Goal: Check status: Check status

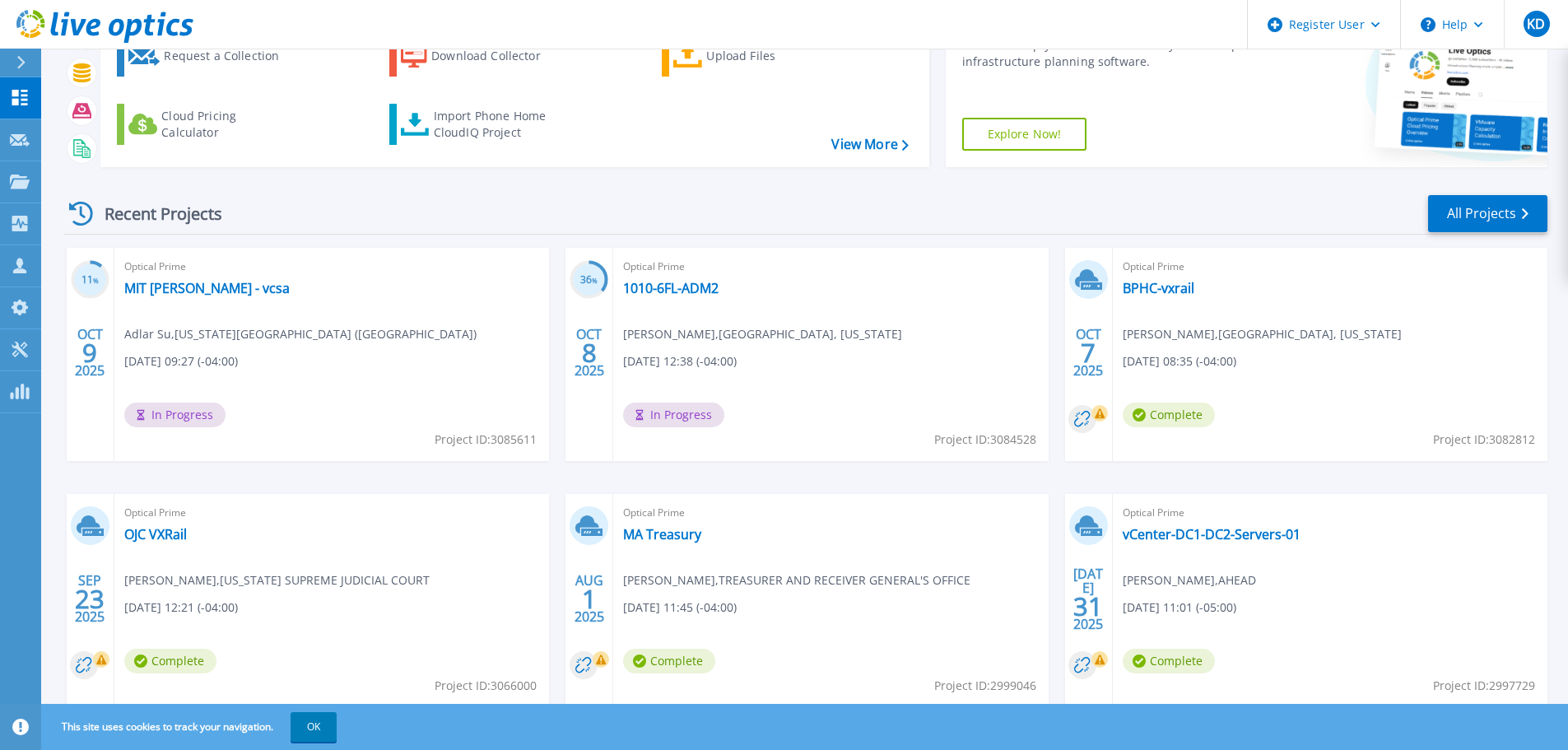
scroll to position [80, 0]
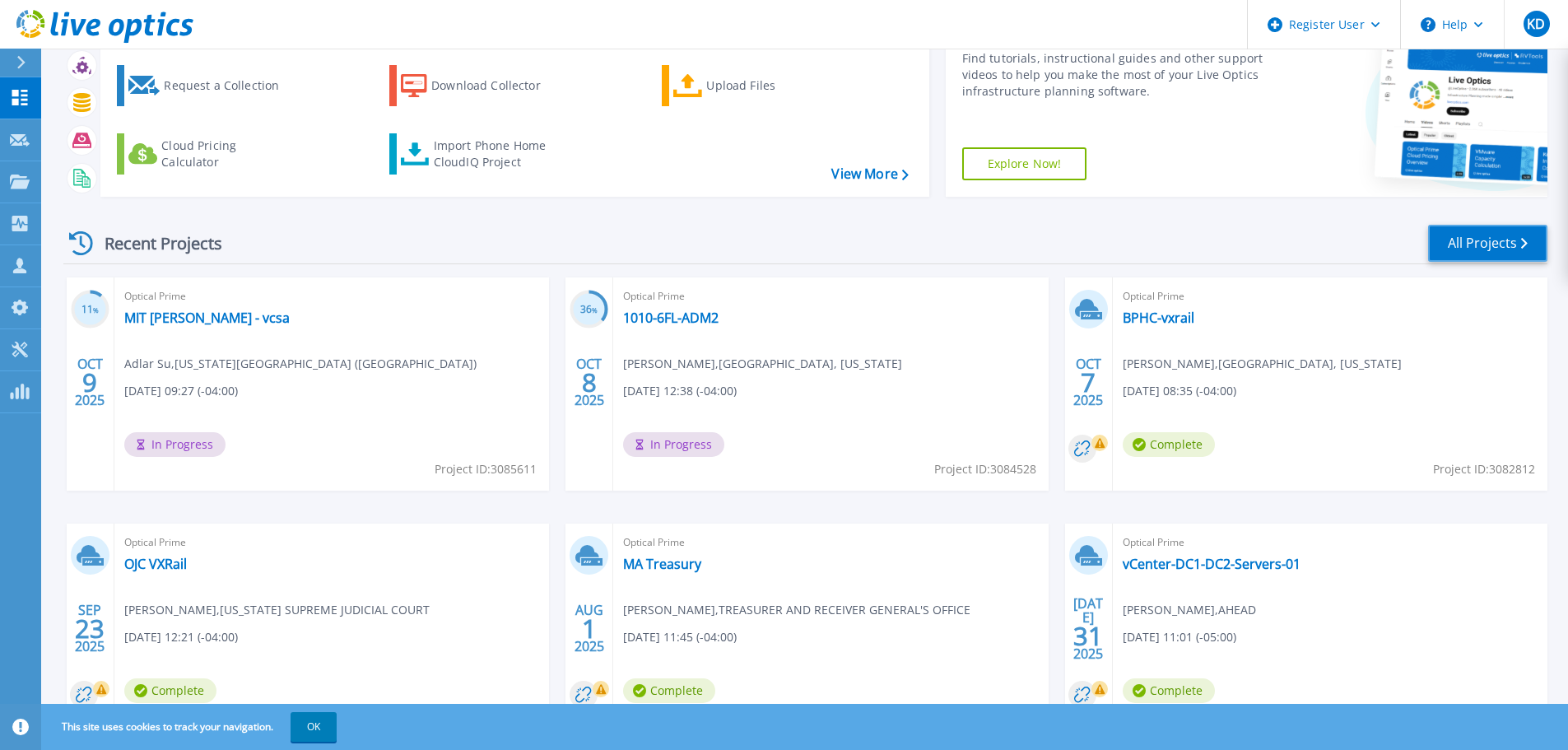
click at [1490, 241] on link "All Projects" at bounding box center [1488, 243] width 119 height 37
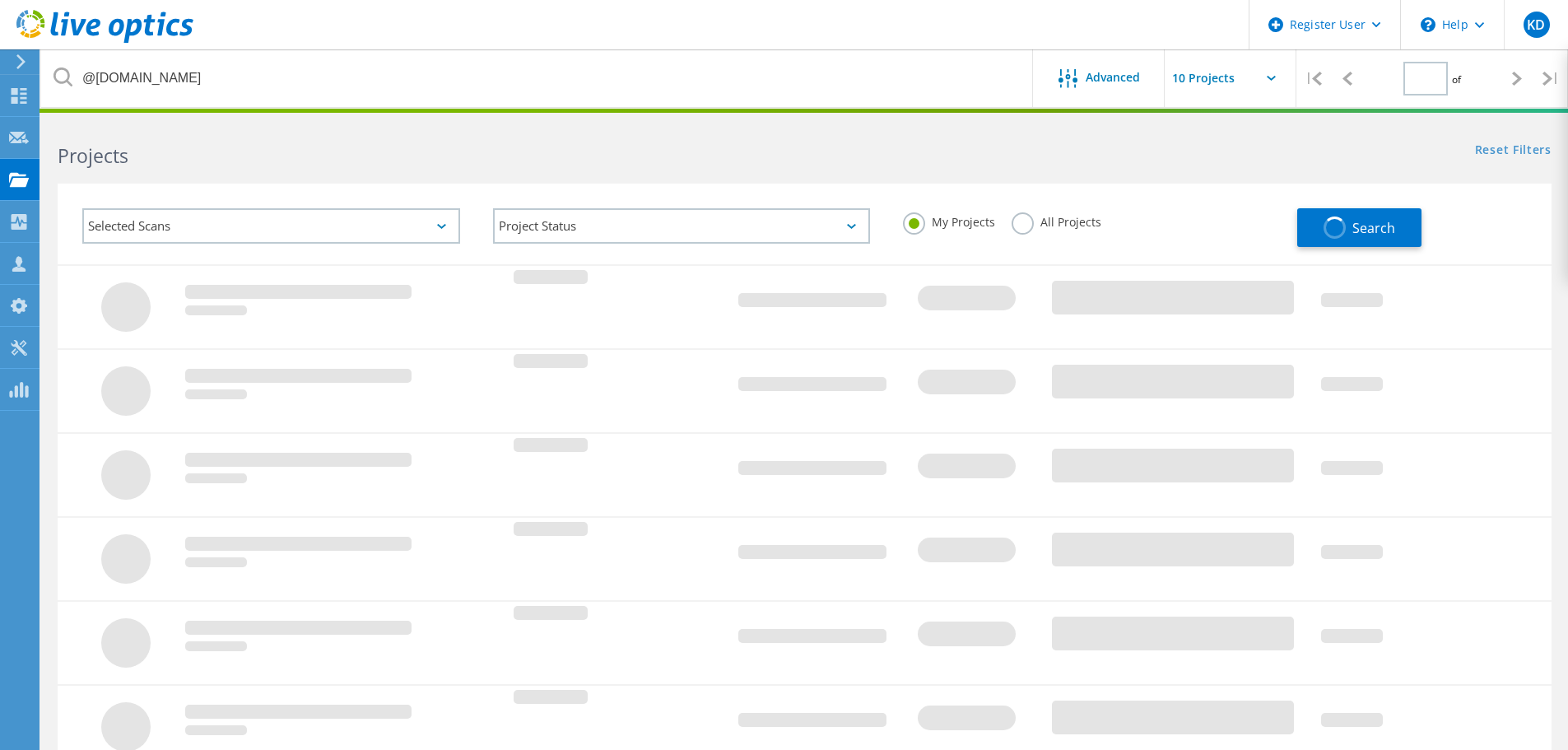
type input "1"
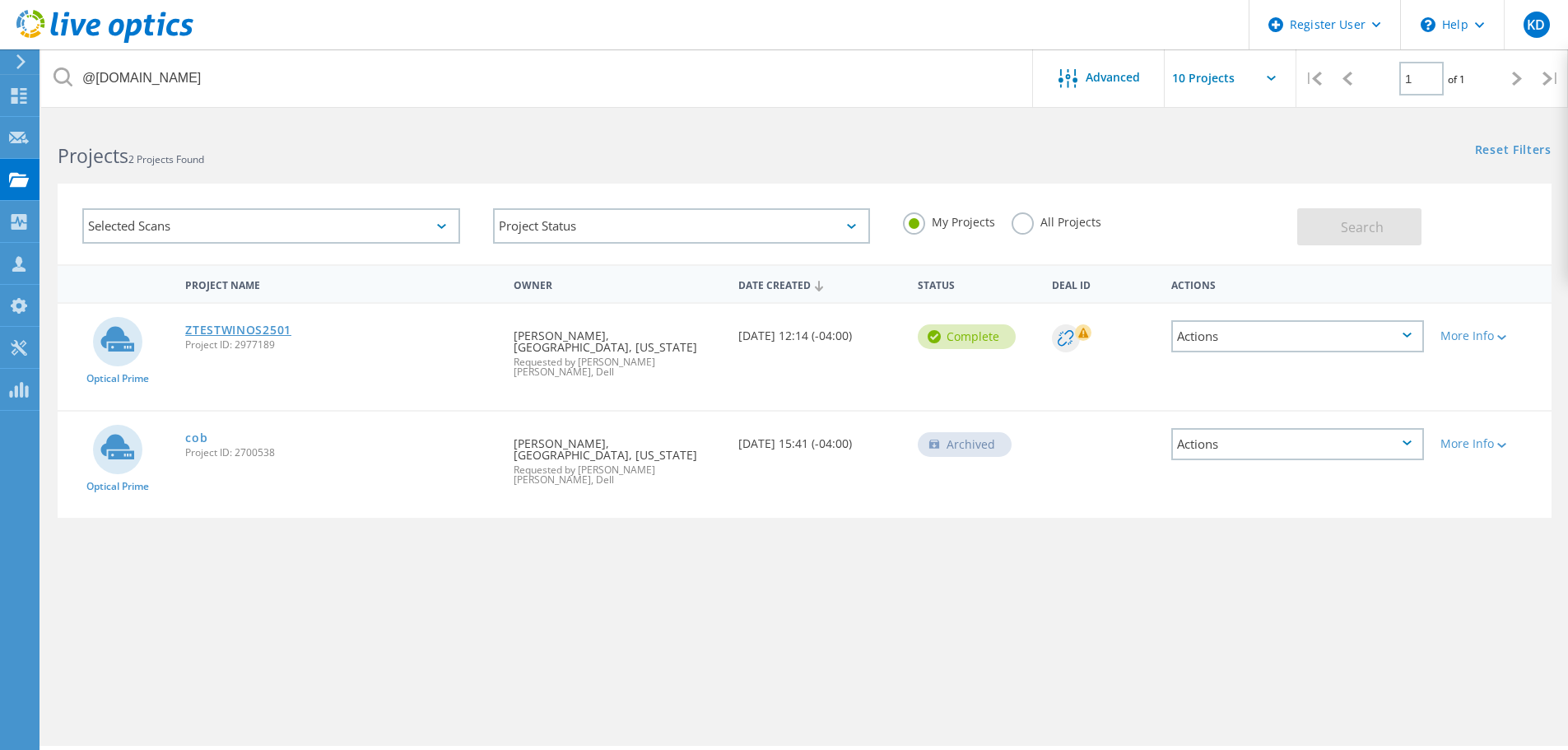
click at [268, 329] on link "ZTESTWINOS2501" at bounding box center [238, 329] width 106 height 12
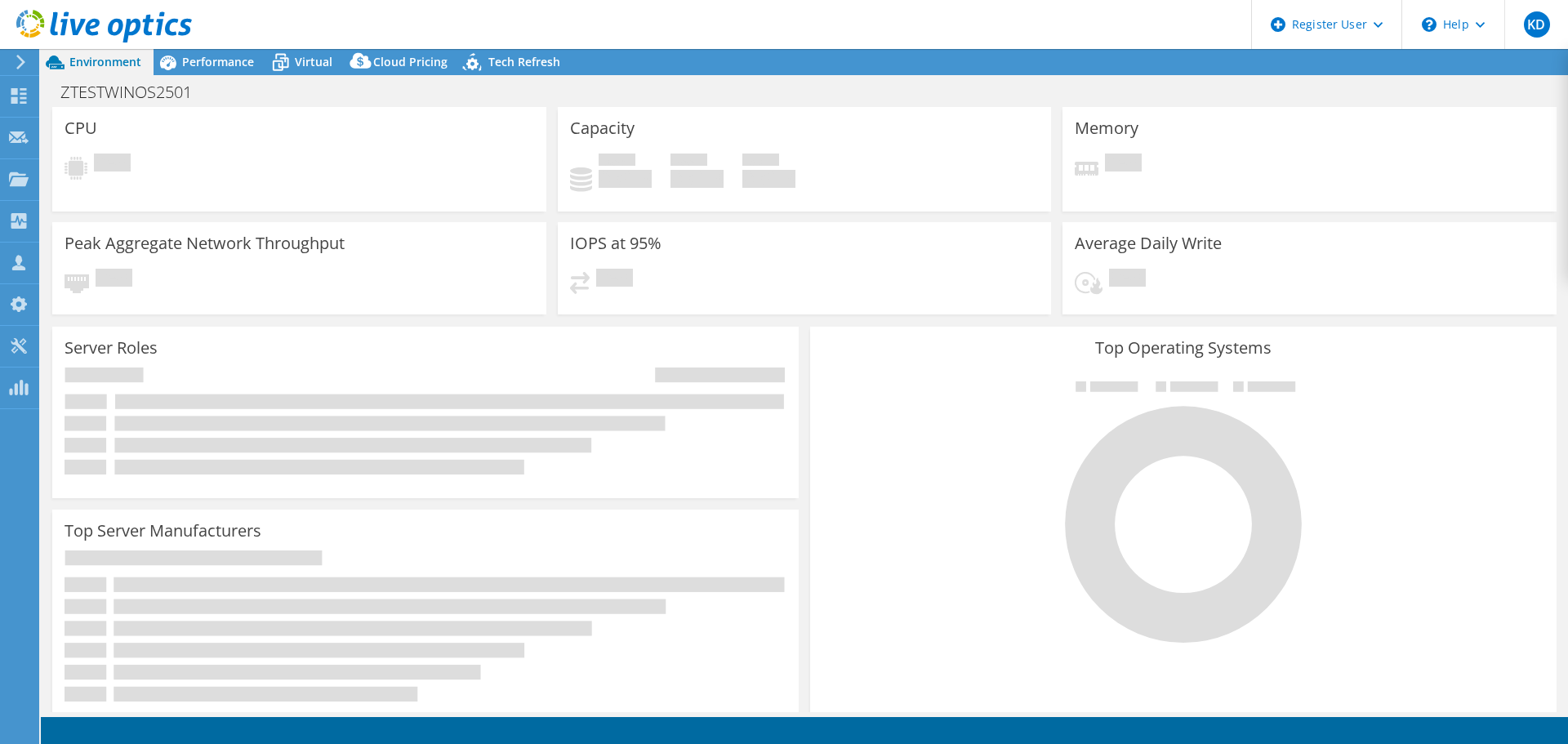
select select "USD"
